Goal: Information Seeking & Learning: Learn about a topic

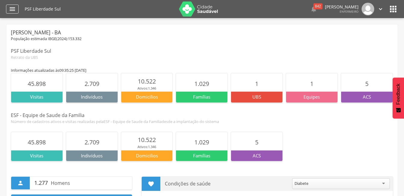
click at [11, 7] on icon "" at bounding box center [12, 8] width 7 height 7
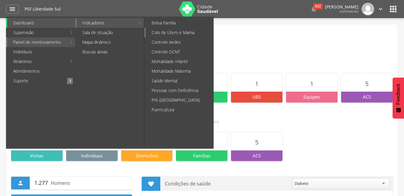
click at [166, 33] on link "Colo de Útero e Mama" at bounding box center [180, 33] width 68 height 10
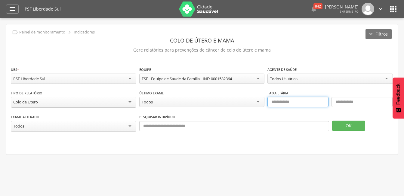
click at [288, 104] on input "text" at bounding box center [298, 102] width 61 height 10
type input "**"
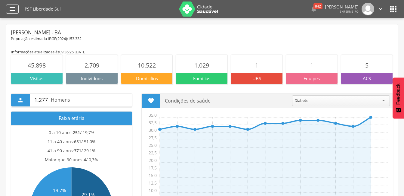
click at [15, 8] on icon "" at bounding box center [12, 8] width 7 height 7
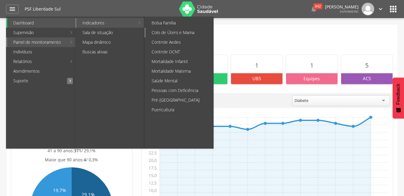
click at [163, 32] on link "Colo de Útero e Mama" at bounding box center [180, 33] width 68 height 10
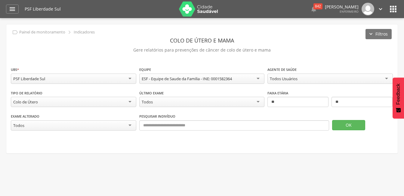
click at [387, 78] on div "Todos Usuários" at bounding box center [330, 78] width 125 height 10
click at [342, 126] on button "OK" at bounding box center [348, 125] width 33 height 10
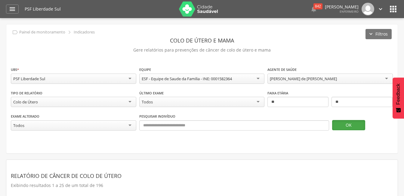
click at [342, 125] on button "OK" at bounding box center [348, 125] width 33 height 10
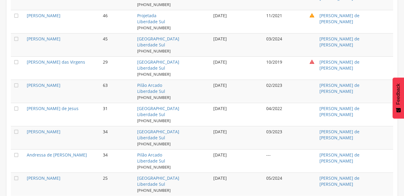
scroll to position [665, 0]
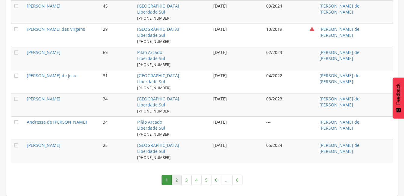
click at [178, 178] on link "2" at bounding box center [177, 180] width 10 height 10
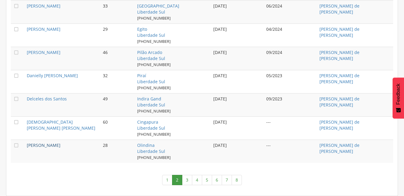
click at [48, 146] on link "[PERSON_NAME]" at bounding box center [44, 145] width 34 height 6
type input "**********"
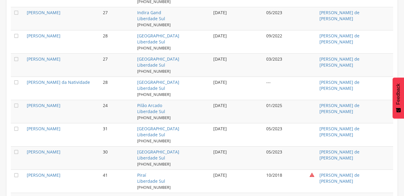
scroll to position [364, 0]
